Goal: Information Seeking & Learning: Learn about a topic

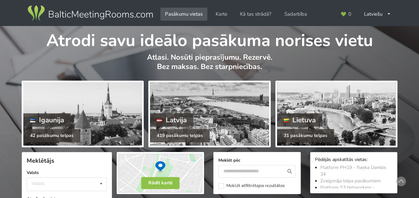
scroll to position [112, 0]
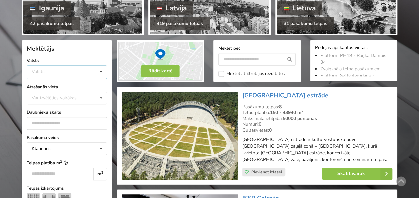
click at [49, 71] on div "Valsts Igaunija Latvija Lietuva" at bounding box center [67, 72] width 80 height 14
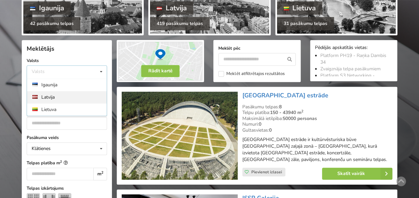
click at [50, 97] on div "Latvija" at bounding box center [67, 97] width 80 height 12
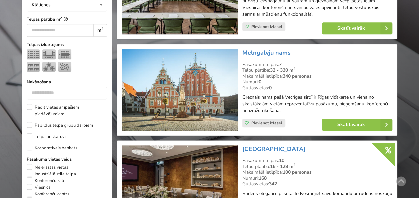
scroll to position [57, 0]
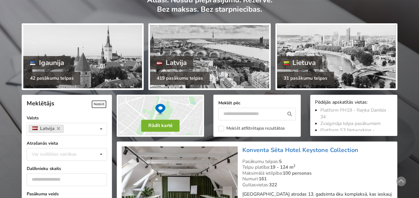
click at [155, 122] on button "Rādīt kartē" at bounding box center [160, 126] width 38 height 12
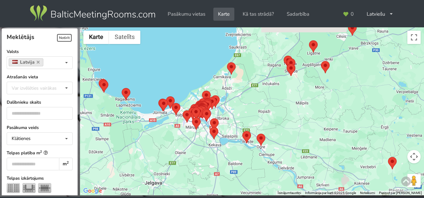
drag, startPoint x: 280, startPoint y: 84, endPoint x: 155, endPoint y: 180, distance: 157.7
click at [155, 180] on div at bounding box center [252, 111] width 344 height 168
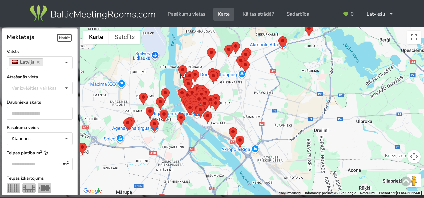
drag, startPoint x: 207, startPoint y: 157, endPoint x: 224, endPoint y: 144, distance: 22.3
click at [217, 197] on html "Pasākumu vietas Karte Kā tas strādā? Sadarbība Latviešu English Русский Pēdējās…" at bounding box center [212, 99] width 424 height 198
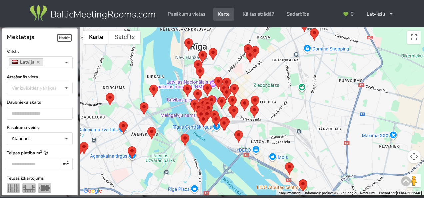
drag, startPoint x: 205, startPoint y: 116, endPoint x: 252, endPoint y: 124, distance: 47.6
click at [252, 124] on div at bounding box center [252, 111] width 344 height 168
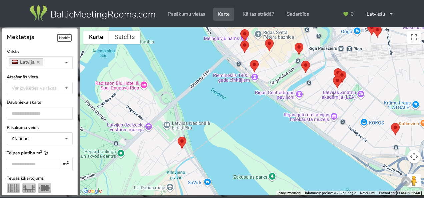
drag, startPoint x: 175, startPoint y: 138, endPoint x: 268, endPoint y: 69, distance: 115.7
click at [268, 69] on div at bounding box center [252, 111] width 344 height 168
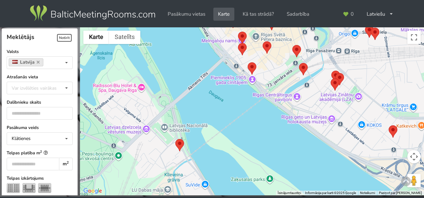
click at [180, 145] on img at bounding box center [179, 145] width 9 height 12
click at [180, 141] on img at bounding box center [179, 145] width 9 height 12
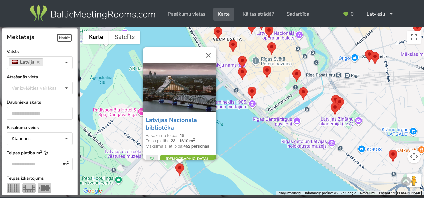
click at [213, 156] on icon at bounding box center [217, 159] width 9 height 8
click at [290, 166] on div "Latvijas Nacionālā bibliotēka Pasākumu telpas: 15 Telpu platība: 23 - 1610 m 2 …" at bounding box center [252, 111] width 344 height 168
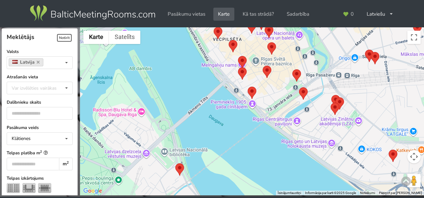
click at [252, 89] on img at bounding box center [251, 93] width 9 height 12
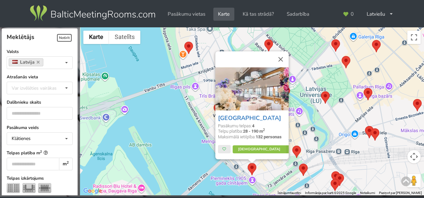
click at [226, 175] on div "Wellton Riverside SPA Hotel Pasākumu telpas: 4 Telpu platība: 28 - 190 m 2 Maks…" at bounding box center [252, 111] width 344 height 168
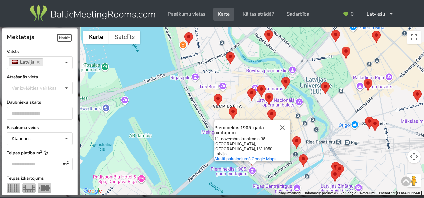
click at [280, 172] on div "Piemineklis 1905. gada cīnītājiem Piemineklis 1905. gada cīnītājiem 11. novembr…" at bounding box center [252, 111] width 344 height 168
click at [166, 152] on div "Piemineklis 1905. gada cīnītājiem Piemineklis 1905. gada cīnītājiem 11. novembr…" at bounding box center [252, 111] width 344 height 168
click at [219, 104] on img at bounding box center [217, 100] width 9 height 12
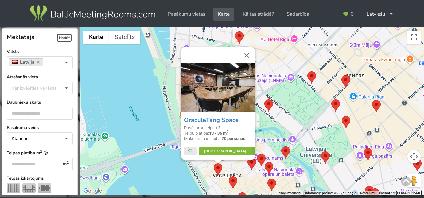
click at [221, 151] on link "Vairāk" at bounding box center [229, 151] width 63 height 8
click at [304, 105] on div "OraculeTang Space Pasākumu telpas: 2 Telpu platība: 13 - 86 m 2 Maksimālā ietil…" at bounding box center [252, 111] width 344 height 168
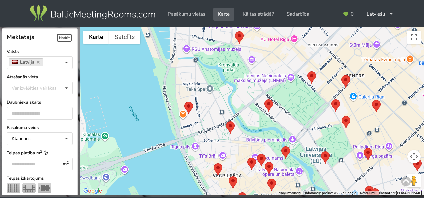
click at [310, 77] on img at bounding box center [311, 77] width 9 height 12
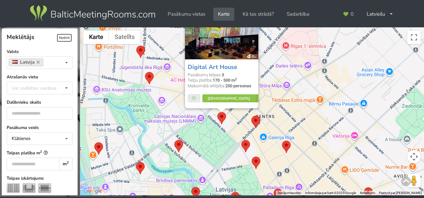
drag, startPoint x: 294, startPoint y: 170, endPoint x: 204, endPoint y: 121, distance: 103.1
click at [205, 122] on div "Digital Art House Pasākumu telpas: 3 Telpu platība: 170 - 500 m 2 Maksimālā iet…" at bounding box center [252, 111] width 344 height 168
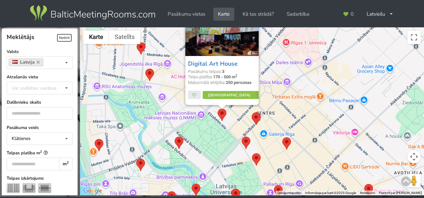
click at [150, 75] on img at bounding box center [149, 75] width 9 height 12
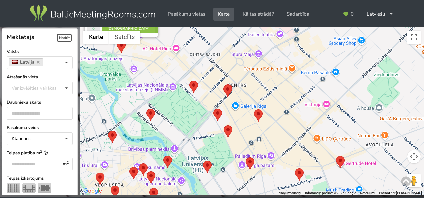
drag, startPoint x: 237, startPoint y: 152, endPoint x: 187, endPoint y: -22, distance: 181.2
click at [187, 0] on html "Pasākumu vietas Karte Kā tas strādā? Sadarbība Latviešu English Русский Pēdējās…" at bounding box center [212, 99] width 424 height 198
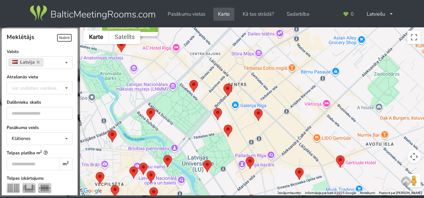
click at [221, 114] on img at bounding box center [217, 114] width 9 height 12
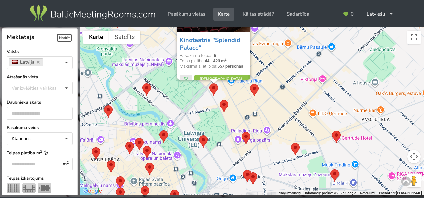
drag, startPoint x: 164, startPoint y: 147, endPoint x: 161, endPoint y: 71, distance: 76.7
click at [161, 71] on div "Kinoteātris "Splendid Palace" Pasākumu telpas: 6 Telpu platība: 44 - 423 m 2 Ma…" at bounding box center [252, 111] width 344 height 168
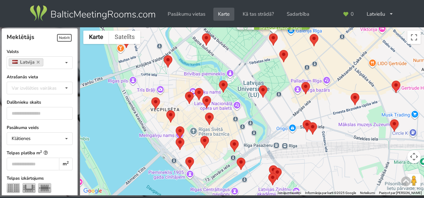
drag, startPoint x: 181, startPoint y: 174, endPoint x: 242, endPoint y: 124, distance: 79.4
click at [242, 124] on div "Kinoteātris "Splendid Palace" Pasākumu telpas: 6 Telpu platība: 44 - 423 m 2 Ma…" at bounding box center [252, 111] width 344 height 168
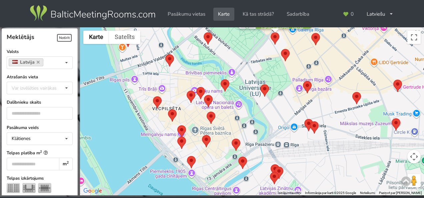
click at [224, 83] on img at bounding box center [224, 85] width 9 height 12
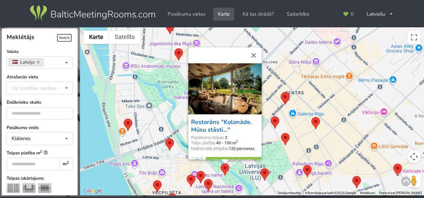
click at [207, 125] on link "Restorāns "Kolonāde. Mūsu stāsti..."" at bounding box center [221, 126] width 61 height 16
click at [62, 88] on icon at bounding box center [67, 88] width 10 height 12
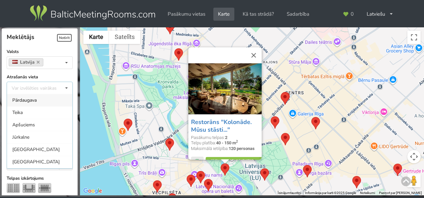
click at [62, 88] on icon at bounding box center [67, 88] width 10 height 12
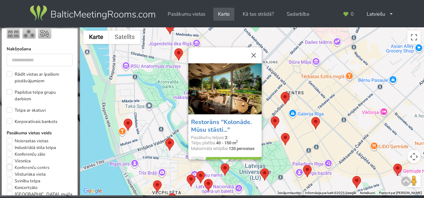
scroll to position [200, 0]
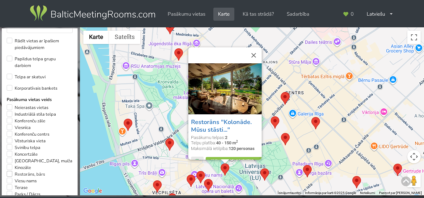
click at [9, 176] on label "Restorāns, bārs" at bounding box center [26, 174] width 38 height 7
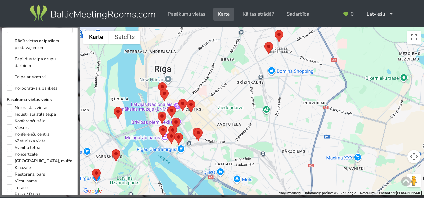
drag, startPoint x: 170, startPoint y: 111, endPoint x: 167, endPoint y: 111, distance: 3.7
click at [296, 108] on div at bounding box center [252, 111] width 344 height 168
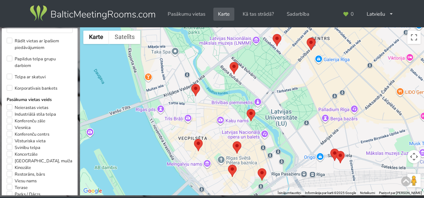
drag, startPoint x: 240, startPoint y: 134, endPoint x: 268, endPoint y: 84, distance: 56.3
click at [265, 88] on div at bounding box center [252, 111] width 344 height 168
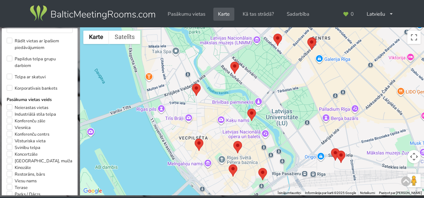
click at [311, 44] on img at bounding box center [311, 44] width 9 height 12
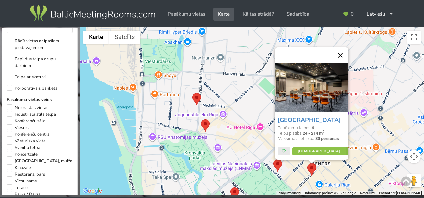
click at [342, 55] on button "Aizvērt" at bounding box center [340, 55] width 16 height 16
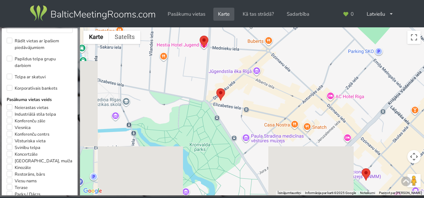
drag, startPoint x: 233, startPoint y: 155, endPoint x: 362, endPoint y: 89, distance: 144.5
click at [362, 89] on div at bounding box center [252, 111] width 344 height 168
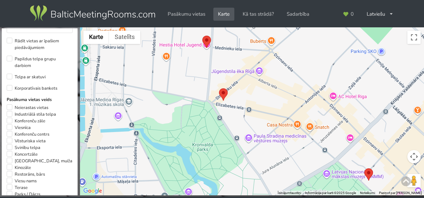
click at [227, 95] on div at bounding box center [252, 111] width 344 height 168
click at [224, 95] on img at bounding box center [223, 94] width 9 height 12
click at [223, 94] on img at bounding box center [223, 94] width 9 height 12
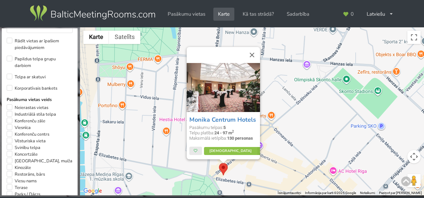
click at [284, 94] on div "Monika Centrum Hotels Pasākumu telpas: 5 Telpu platība: 24 - 97 m 2 Maksimālā i…" at bounding box center [252, 111] width 344 height 168
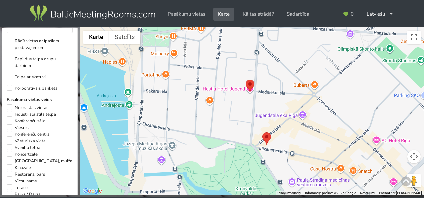
drag, startPoint x: 263, startPoint y: 129, endPoint x: 299, endPoint y: 97, distance: 48.3
click at [306, 99] on div at bounding box center [252, 111] width 344 height 168
click at [247, 84] on img at bounding box center [249, 86] width 9 height 12
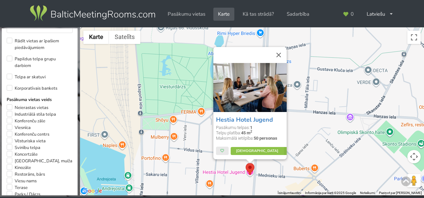
click at [314, 125] on div "Hestia Hotel Jugend Pasākumu telpas: 1 Telpu platība: 45 m 2 Maksimālā ietilpīb…" at bounding box center [252, 111] width 344 height 168
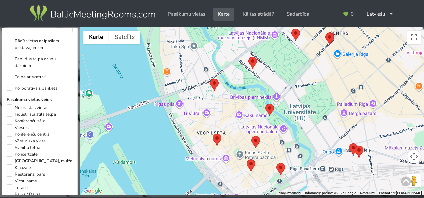
drag, startPoint x: 318, startPoint y: 165, endPoint x: 250, endPoint y: -25, distance: 202.1
click at [250, 0] on html "Pasākumu vietas Karte Kā tas strādā? Sadarbība Latviešu English Русский Pēdējās…" at bounding box center [212, 99] width 424 height 198
click at [268, 111] on img at bounding box center [269, 110] width 9 height 12
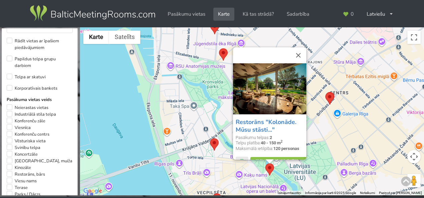
click at [339, 144] on div "Restorāns "Kolonāde. Mūsu stāsti..." Pasākumu telpas: 2 Telpu platība: 40 - 150…" at bounding box center [252, 111] width 344 height 168
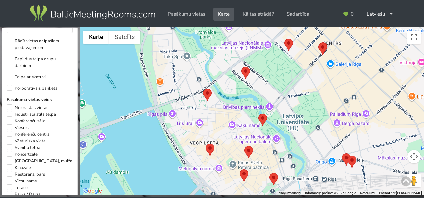
drag, startPoint x: 292, startPoint y: 125, endPoint x: 308, endPoint y: -7, distance: 133.1
click at [308, 0] on html "Pasākumu vietas Karte Kā tas strādā? Sadarbība Latviešu English Русский Pēdējās…" at bounding box center [212, 99] width 424 height 198
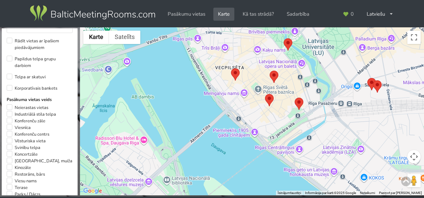
click at [273, 72] on img at bounding box center [273, 77] width 9 height 12
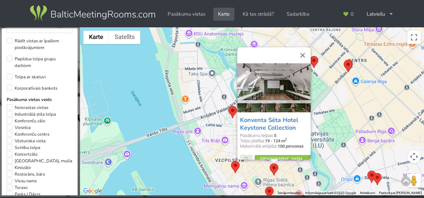
click at [334, 155] on div "Konventa Sēta Hotel Keystone Collection Pasākumu telpas: 5 Telpu platība: 19 - …" at bounding box center [252, 111] width 344 height 168
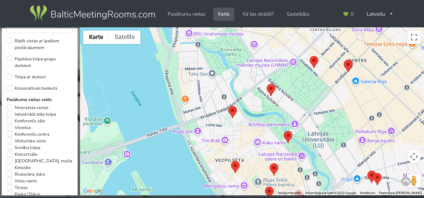
click at [274, 169] on img at bounding box center [273, 169] width 9 height 12
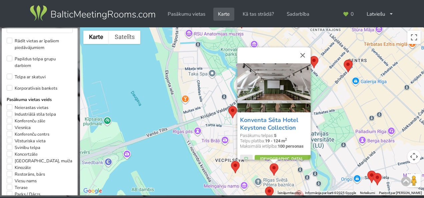
click at [336, 165] on div "Konventa Sēta Hotel Keystone Collection Pasākumu telpas: 5 Telpu platība: 19 - …" at bounding box center [252, 111] width 344 height 168
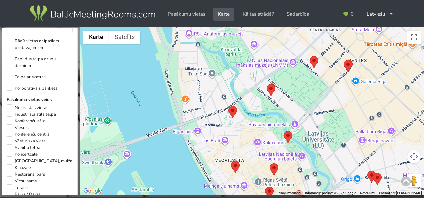
click at [230, 115] on img at bounding box center [232, 112] width 9 height 12
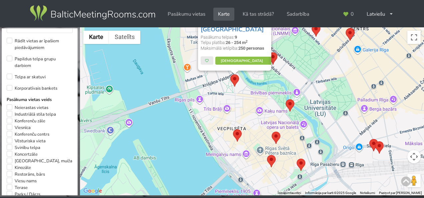
drag, startPoint x: 295, startPoint y: 145, endPoint x: 304, endPoint y: 156, distance: 14.1
click at [297, 61] on div "Pullman Riga Old Town Hotel Pasākumu telpas: 9 Telpu platība: 26 - 254 m 2 Maks…" at bounding box center [252, 111] width 344 height 168
click at [301, 163] on img at bounding box center [300, 164] width 9 height 12
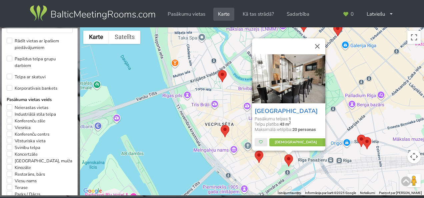
drag, startPoint x: 380, startPoint y: 135, endPoint x: 332, endPoint y: 114, distance: 53.1
click at [332, 114] on div "Wellton Riga Hotel & SPA Pasākumu telpas: 1 Telpu platība: 43 m 2 Maksimālā iet…" at bounding box center [252, 111] width 344 height 168
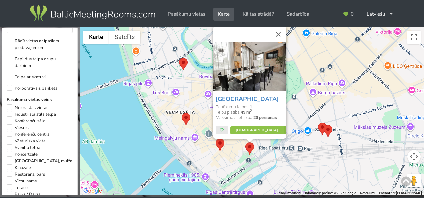
click at [322, 126] on img at bounding box center [322, 129] width 9 height 12
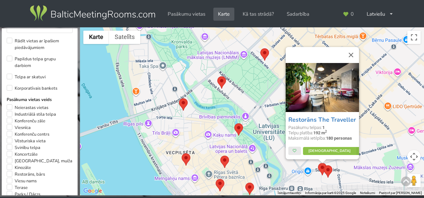
click at [325, 175] on img at bounding box center [327, 171] width 9 height 12
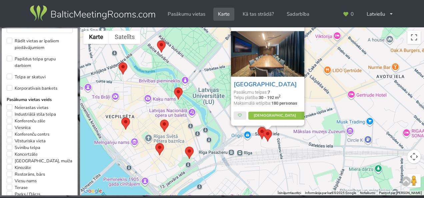
drag, startPoint x: 352, startPoint y: 169, endPoint x: 282, endPoint y: 131, distance: 79.3
click at [282, 131] on div "Mercure Riga Centre Pasākumu telpas: 7 Telpu platība: 30 - 192 m 2 Maksimālā ie…" at bounding box center [252, 111] width 344 height 168
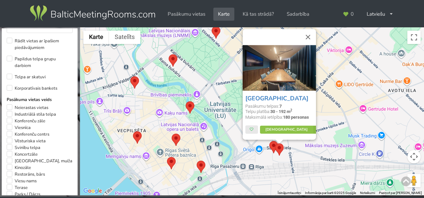
click at [342, 116] on div "Mercure Riga Centre Pasākumu telpas: 7 Telpu platība: 30 - 192 m 2 Maksimālā ie…" at bounding box center [252, 111] width 344 height 168
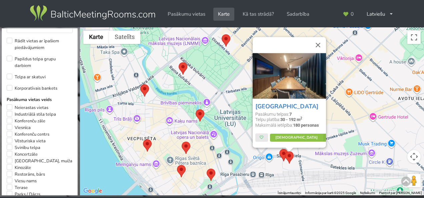
click at [334, 116] on div "Mercure Riga Centre Pasākumu telpas: 7 Telpu platība: 30 - 192 m 2 Maksimālā ie…" at bounding box center [252, 111] width 344 height 168
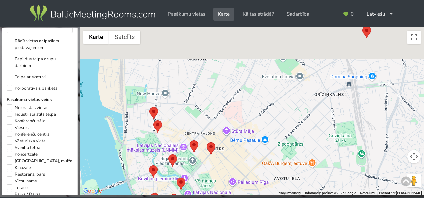
drag, startPoint x: 352, startPoint y: 95, endPoint x: 262, endPoint y: 170, distance: 117.0
click at [262, 170] on div at bounding box center [252, 111] width 344 height 168
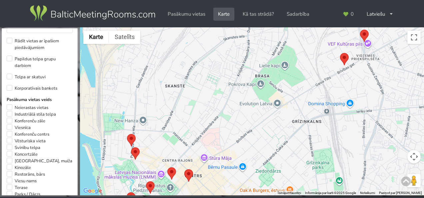
click at [343, 59] on img at bounding box center [344, 59] width 9 height 12
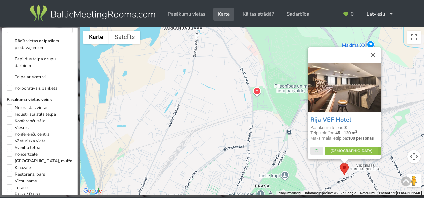
click at [398, 137] on div "Rija VEF Hotel Pasākumu telpas: 3 Telpu platība: 45 - 120 m 2 Maksimālā ietilpī…" at bounding box center [252, 111] width 344 height 168
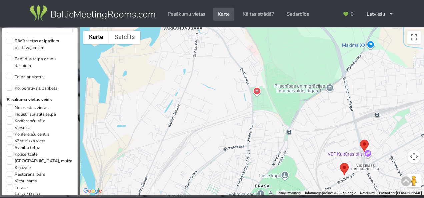
click at [365, 145] on img at bounding box center [364, 146] width 9 height 12
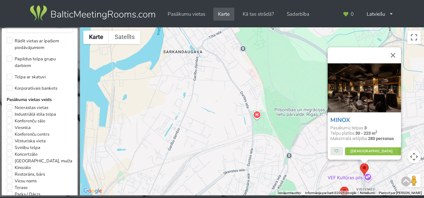
click at [233, 156] on div "MINOX Pasākumu telpas: 3 Telpu platība: 30 - 223 m 2 Maksimālā ietilpība: 280 p…" at bounding box center [252, 111] width 344 height 168
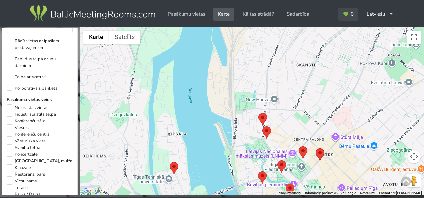
drag, startPoint x: 218, startPoint y: 173, endPoint x: 349, endPoint y: 16, distance: 205.0
click at [349, 16] on div "Meklētājs Notīrīt Aizvērt Valsts Latvija Valsts Igaunija Latvija Lietuva Atraša…" at bounding box center [212, 99] width 424 height 198
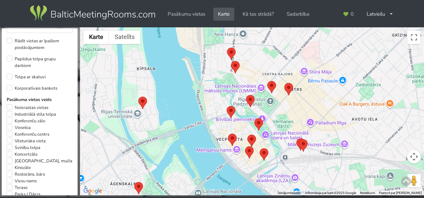
drag, startPoint x: 343, startPoint y: 147, endPoint x: 314, endPoint y: 95, distance: 59.5
click at [314, 95] on div at bounding box center [252, 111] width 344 height 168
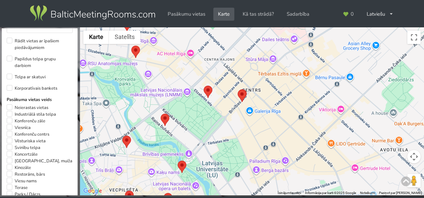
drag, startPoint x: 349, startPoint y: 103, endPoint x: 301, endPoint y: 136, distance: 58.0
click at [301, 136] on div at bounding box center [252, 111] width 344 height 168
click at [263, 112] on div at bounding box center [252, 111] width 344 height 168
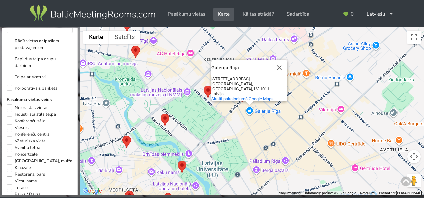
click at [8, 175] on label "Restorāns, bārs" at bounding box center [26, 174] width 38 height 7
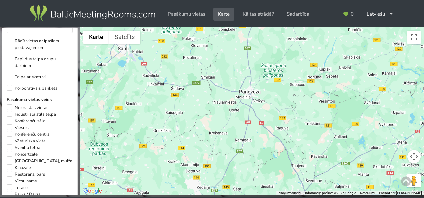
drag, startPoint x: 231, startPoint y: 78, endPoint x: 268, endPoint y: 215, distance: 141.8
click at [268, 197] on html "Pasākumu vietas Karte Kā tas strādā? Sadarbība Latviešu English Русский Pēdējās…" at bounding box center [212, 99] width 424 height 198
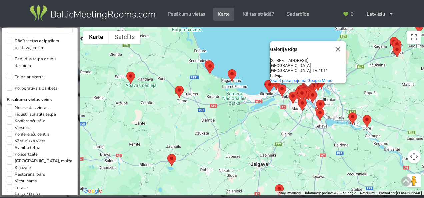
drag, startPoint x: 254, startPoint y: 46, endPoint x: 310, endPoint y: 180, distance: 145.4
click at [310, 180] on div "Galerija Rīga Galerija Rīga Dzirnavu iela 67 Centra rajons, Rīga, LV-1011 Latvi…" at bounding box center [252, 111] width 344 height 168
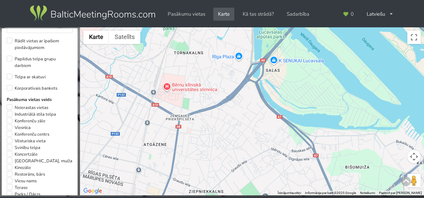
drag, startPoint x: 303, startPoint y: 74, endPoint x: 247, endPoint y: 196, distance: 134.3
click at [247, 196] on div "Meklētājs Notīrīt Aizvērt Valsts Latvija Valsts Igaunija Latvija Lietuva Atraša…" at bounding box center [212, 99] width 424 height 198
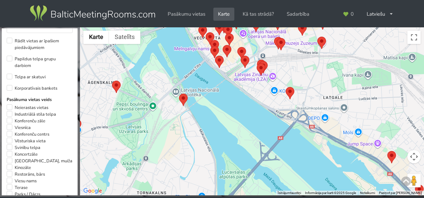
drag, startPoint x: 337, startPoint y: 84, endPoint x: 363, endPoint y: 135, distance: 57.9
click at [363, 135] on div "Galerija Rīga Galerija Rīga Dzirnavu iela 67 Centra rajons, Rīga, LV-1011 Latvi…" at bounding box center [252, 111] width 344 height 168
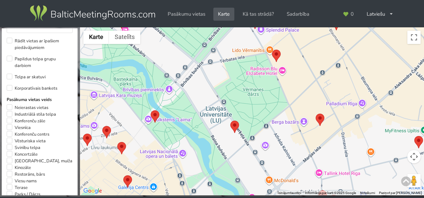
drag, startPoint x: 300, startPoint y: 113, endPoint x: 286, endPoint y: 138, distance: 28.4
click at [286, 138] on div "Galerija Rīga Galerija Rīga Dzirnavu iela 67 Centra rajons, Rīga, LV-1011 Latvi…" at bounding box center [252, 111] width 344 height 168
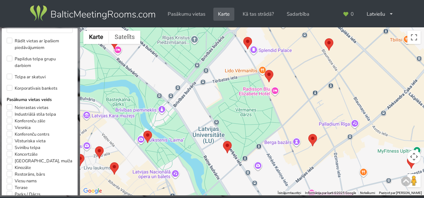
drag, startPoint x: 362, startPoint y: 92, endPoint x: 331, endPoint y: 58, distance: 46.2
click at [358, 100] on div "Galerija Rīga Galerija Rīga Dzirnavu iela 67 Centra rajons, Rīga, LV-1011 Latvi…" at bounding box center [252, 111] width 344 height 168
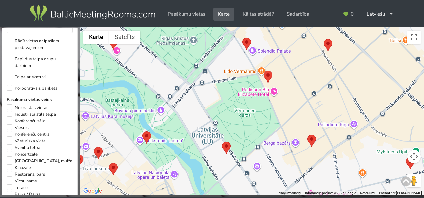
click at [327, 43] on img at bounding box center [327, 45] width 9 height 12
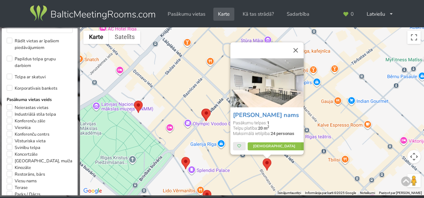
drag, startPoint x: 328, startPoint y: 107, endPoint x: 323, endPoint y: 106, distance: 4.6
click at [323, 106] on div "Radziņa nams Pasākumu telpas: 1 Telpu platība: 20 m 2 Maksimālā ietilpība: 24 p…" at bounding box center [252, 111] width 344 height 168
click at [297, 49] on button "Aizvērt" at bounding box center [295, 50] width 16 height 16
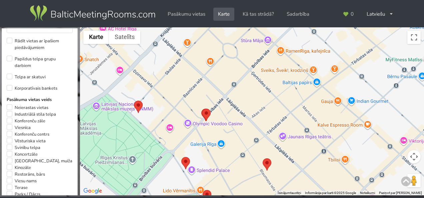
click at [206, 112] on img at bounding box center [206, 115] width 9 height 12
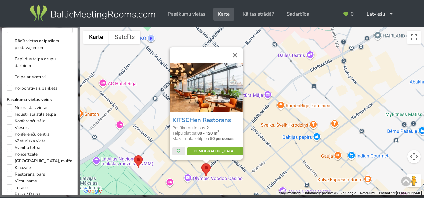
click at [212, 151] on link "Vairāk" at bounding box center [218, 151] width 63 height 8
click at [239, 54] on button "Aizvērt" at bounding box center [235, 55] width 16 height 16
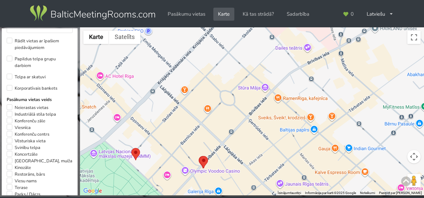
drag, startPoint x: 244, startPoint y: 134, endPoint x: 249, endPoint y: 126, distance: 9.3
click at [249, 126] on div at bounding box center [252, 111] width 344 height 168
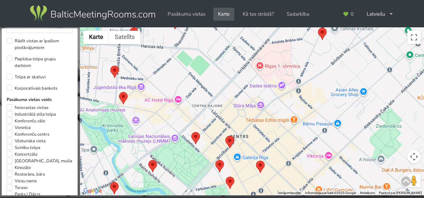
click at [322, 37] on img at bounding box center [322, 34] width 9 height 12
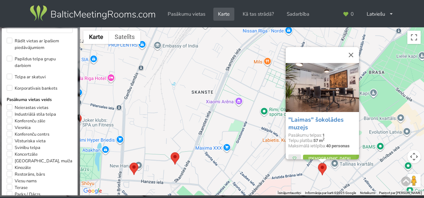
click at [354, 55] on button "Aizvērt" at bounding box center [351, 55] width 16 height 16
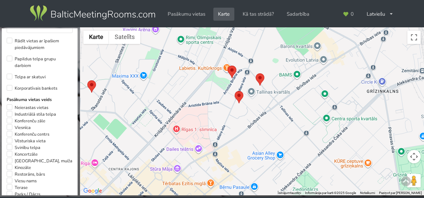
drag, startPoint x: 358, startPoint y: 137, endPoint x: 266, endPoint y: 65, distance: 117.2
click at [273, 61] on div at bounding box center [252, 111] width 344 height 168
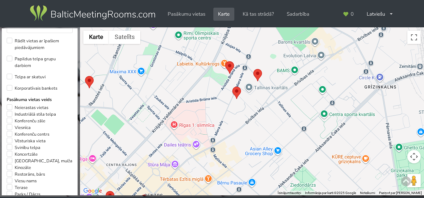
click at [258, 77] on img at bounding box center [257, 75] width 9 height 12
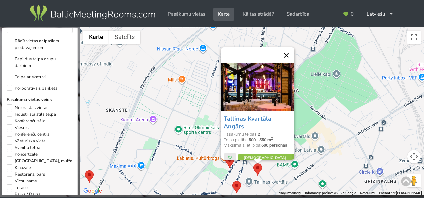
click at [288, 55] on button "Aizvērt" at bounding box center [286, 55] width 16 height 16
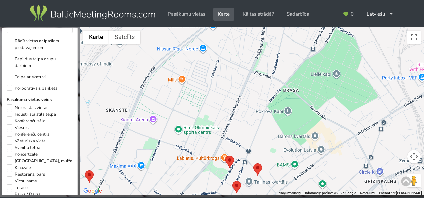
click at [231, 158] on img at bounding box center [229, 161] width 9 height 12
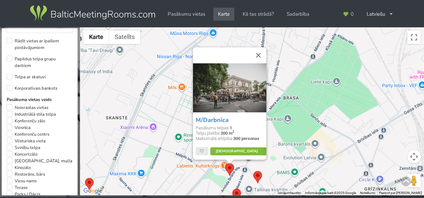
click at [237, 148] on link "Vairāk" at bounding box center [241, 151] width 63 height 8
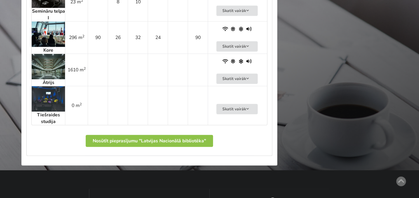
scroll to position [866, 0]
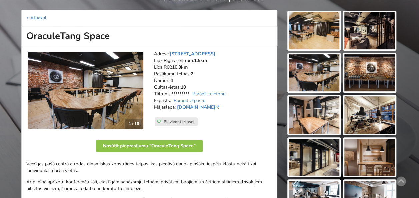
scroll to position [100, 0]
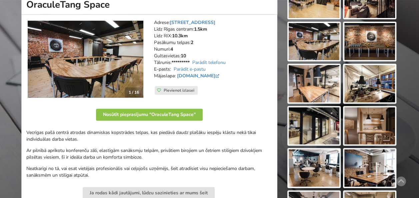
click at [99, 59] on img at bounding box center [86, 59] width 116 height 77
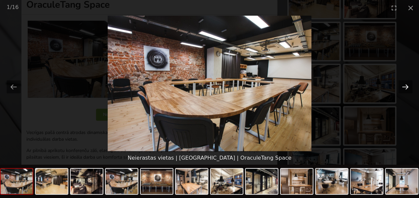
click at [406, 83] on button "Next slide" at bounding box center [405, 86] width 14 height 13
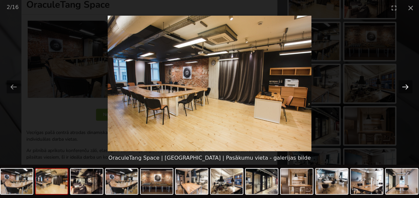
click at [406, 83] on button "Next slide" at bounding box center [405, 86] width 14 height 13
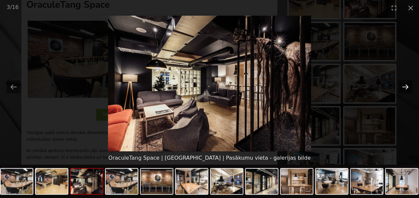
click at [406, 83] on button "Next slide" at bounding box center [405, 86] width 14 height 13
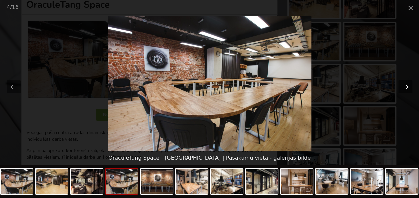
click at [406, 83] on button "Next slide" at bounding box center [405, 86] width 14 height 13
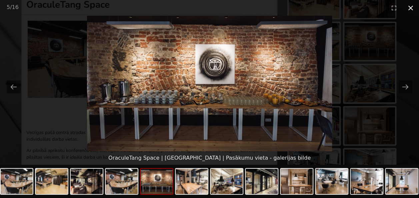
click at [412, 11] on button "Close gallery" at bounding box center [410, 8] width 17 height 16
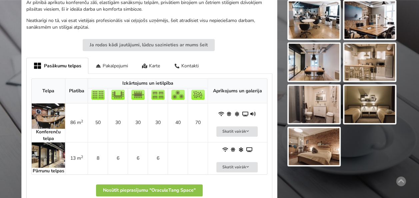
scroll to position [300, 0]
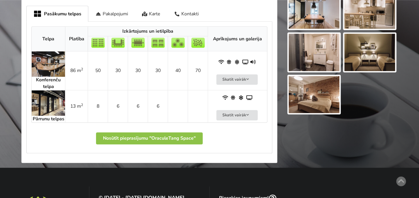
click at [53, 109] on img at bounding box center [48, 102] width 33 height 25
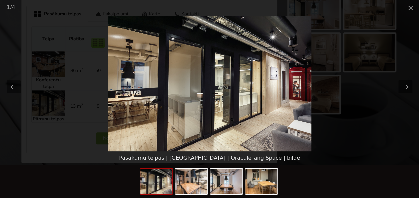
click at [392, 55] on picture at bounding box center [209, 84] width 419 height 136
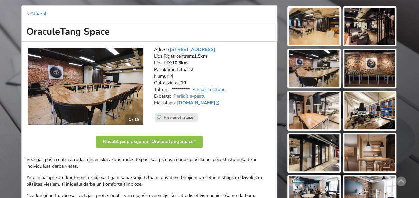
scroll to position [67, 0]
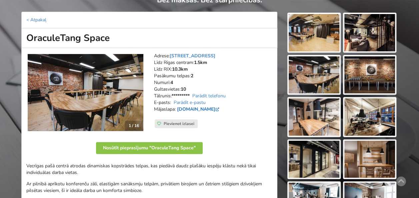
click at [218, 107] on link "www.oraculetangspace.lv" at bounding box center [199, 109] width 44 height 6
click at [323, 39] on img at bounding box center [313, 32] width 51 height 37
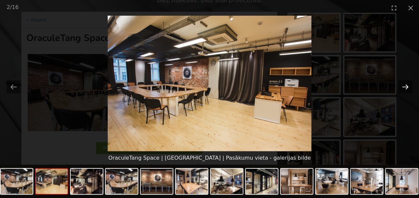
click at [407, 91] on button "Next slide" at bounding box center [405, 86] width 14 height 13
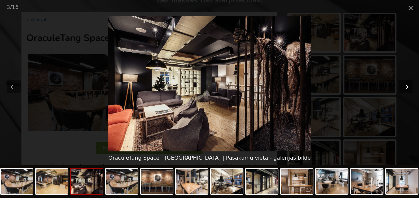
click at [407, 90] on button "Next slide" at bounding box center [405, 86] width 14 height 13
click at [407, 87] on button "Next slide" at bounding box center [405, 86] width 14 height 13
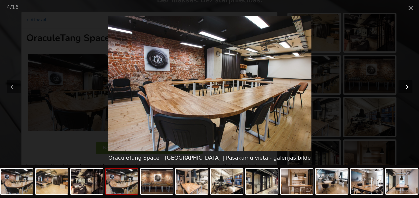
click at [406, 87] on button "Next slide" at bounding box center [405, 86] width 14 height 13
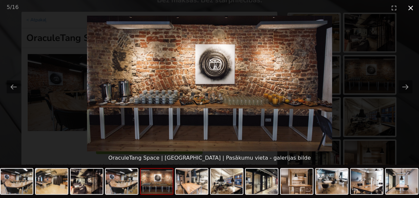
click at [410, 6] on button "Close gallery" at bounding box center [410, 8] width 17 height 16
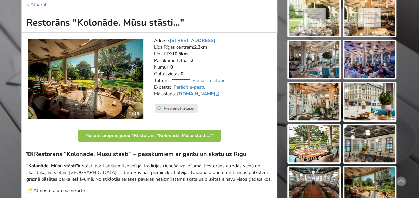
scroll to position [67, 0]
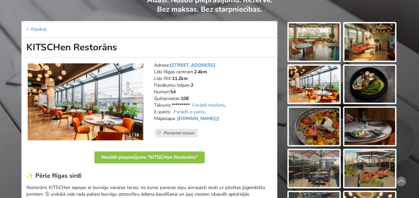
scroll to position [67, 0]
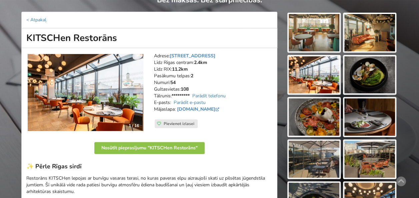
click at [88, 98] on img at bounding box center [86, 92] width 116 height 77
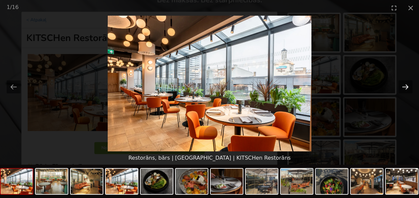
click at [407, 84] on button "Next slide" at bounding box center [405, 86] width 14 height 13
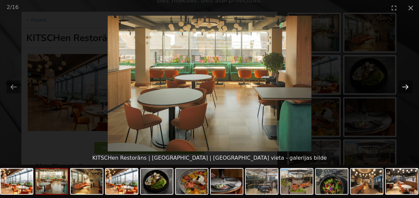
click at [407, 84] on button "Next slide" at bounding box center [405, 86] width 14 height 13
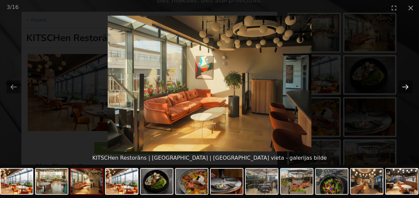
click at [407, 84] on button "Next slide" at bounding box center [405, 86] width 14 height 13
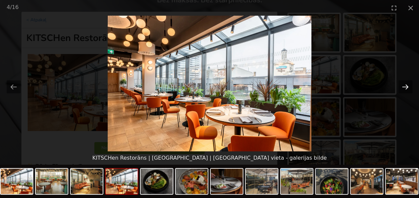
click at [407, 84] on button "Next slide" at bounding box center [405, 86] width 14 height 13
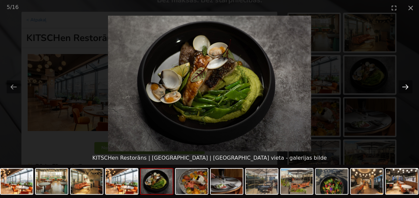
click at [407, 84] on button "Next slide" at bounding box center [405, 86] width 14 height 13
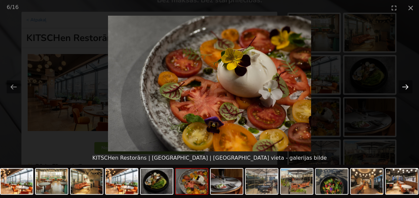
click at [407, 84] on button "Next slide" at bounding box center [405, 86] width 14 height 13
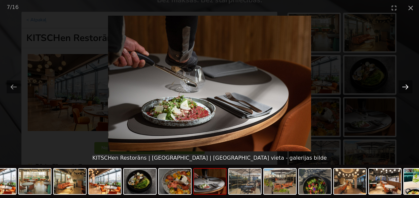
click at [407, 84] on button "Next slide" at bounding box center [405, 86] width 14 height 13
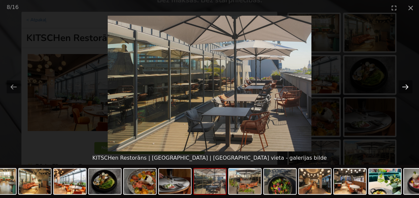
click at [407, 84] on button "Next slide" at bounding box center [405, 86] width 14 height 13
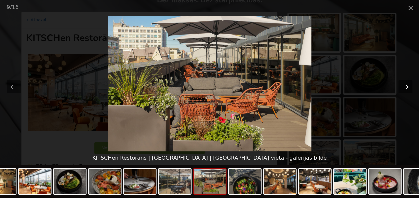
click at [407, 84] on button "Next slide" at bounding box center [405, 86] width 14 height 13
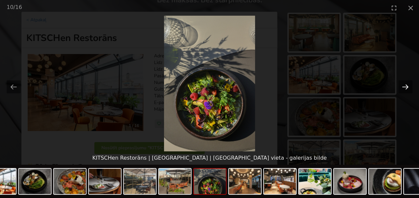
click at [407, 84] on button "Next slide" at bounding box center [405, 86] width 14 height 13
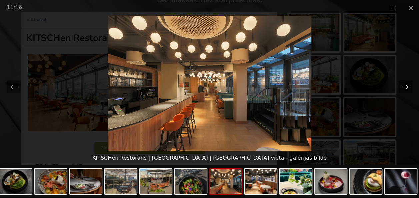
click at [407, 84] on button "Next slide" at bounding box center [405, 86] width 14 height 13
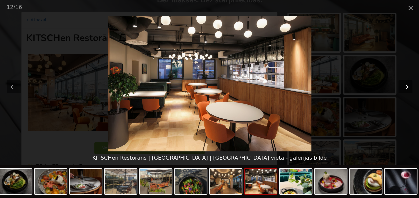
click at [407, 84] on button "Next slide" at bounding box center [405, 86] width 14 height 13
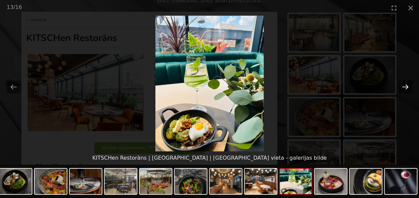
click at [407, 84] on button "Next slide" at bounding box center [405, 86] width 14 height 13
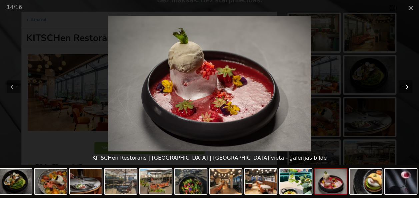
click at [407, 84] on button "Next slide" at bounding box center [405, 86] width 14 height 13
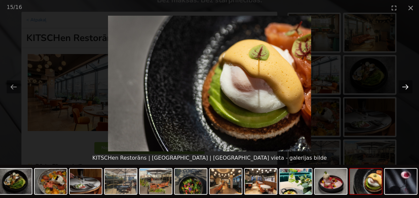
click at [407, 84] on button "Next slide" at bounding box center [405, 86] width 14 height 13
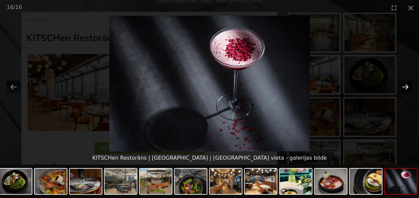
click at [407, 84] on button "Next slide" at bounding box center [405, 86] width 14 height 13
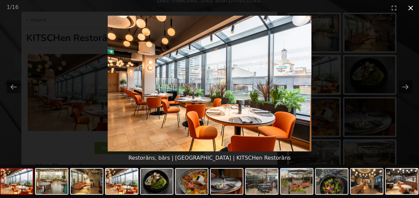
click at [412, 13] on button "Close gallery" at bounding box center [410, 8] width 17 height 16
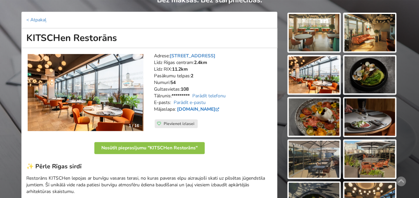
click at [220, 108] on link "www.astonhotelriga.com" at bounding box center [199, 109] width 44 height 6
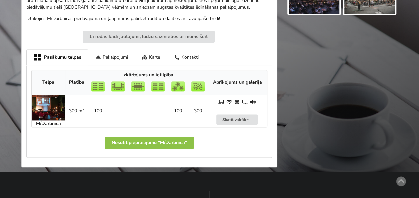
scroll to position [366, 0]
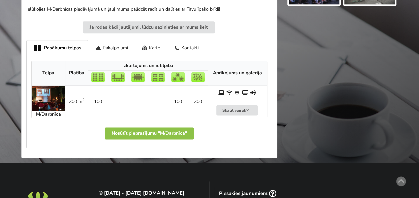
click at [59, 98] on img at bounding box center [48, 98] width 33 height 25
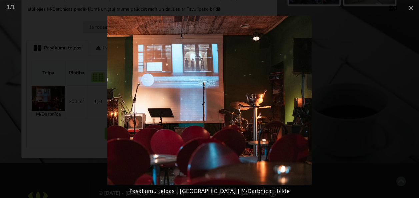
click at [332, 81] on picture at bounding box center [209, 100] width 419 height 169
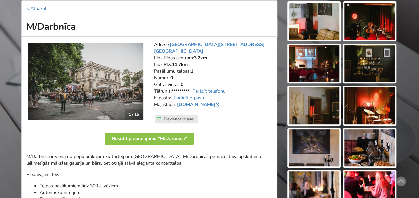
scroll to position [0, 0]
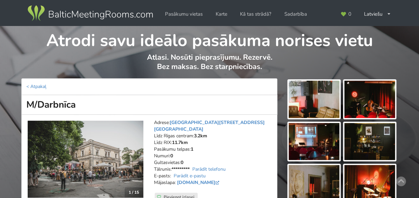
click at [326, 99] on img at bounding box center [313, 99] width 51 height 37
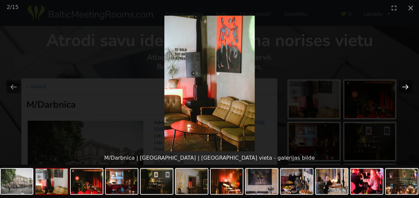
click at [404, 82] on button "Next slide" at bounding box center [405, 86] width 14 height 13
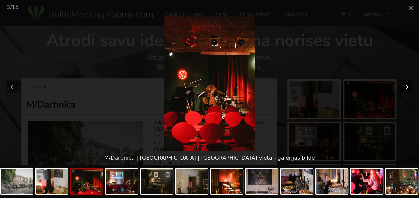
click at [404, 83] on button "Next slide" at bounding box center [405, 86] width 14 height 13
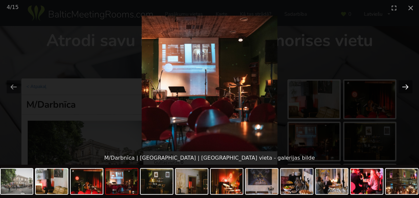
click at [404, 83] on button "Next slide" at bounding box center [405, 86] width 14 height 13
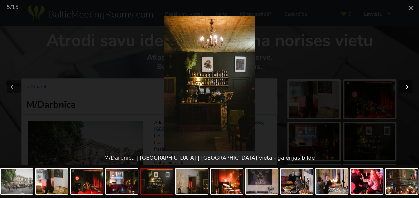
click at [404, 83] on button "Next slide" at bounding box center [405, 86] width 14 height 13
click at [409, 8] on button "Close gallery" at bounding box center [410, 8] width 17 height 16
